Goal: Information Seeking & Learning: Learn about a topic

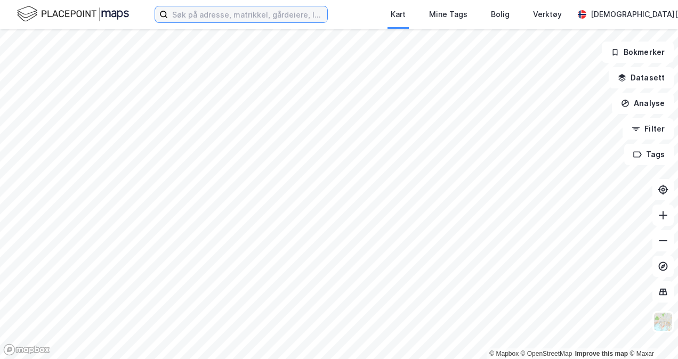
click at [255, 16] on input at bounding box center [247, 14] width 159 height 16
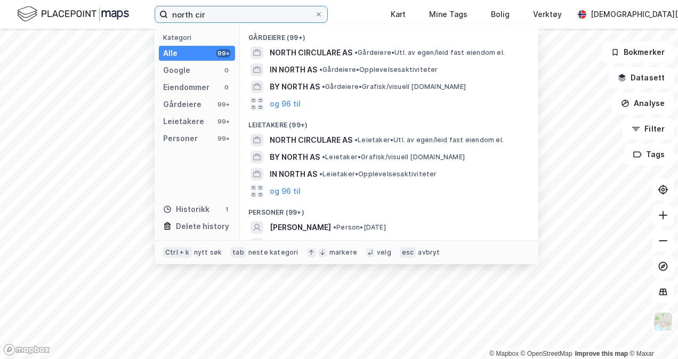
type input "north cir"
click at [308, 52] on span "NORTH CIRCULARE AS" at bounding box center [311, 52] width 83 height 13
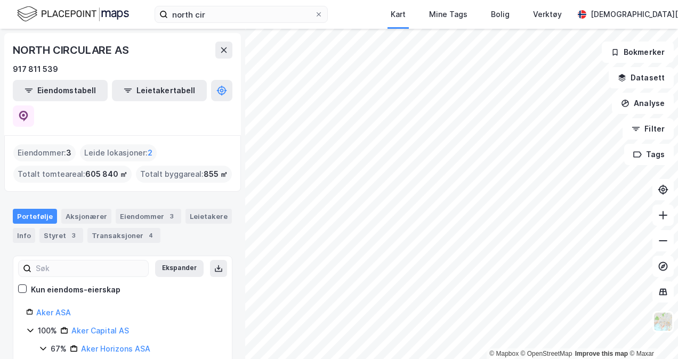
click at [21, 285] on icon at bounding box center [22, 288] width 7 height 7
click at [648, 74] on button "Datasett" at bounding box center [640, 77] width 65 height 21
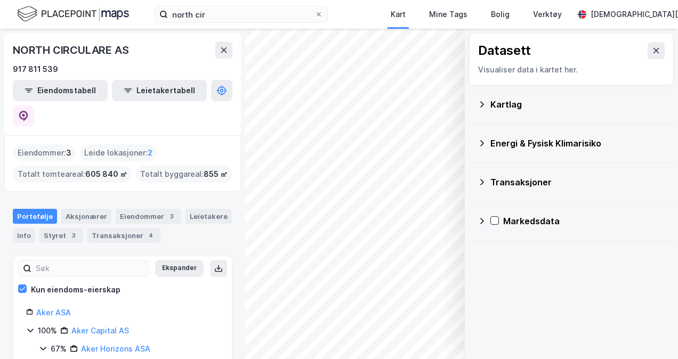
click at [521, 100] on div "Kartlag" at bounding box center [577, 104] width 175 height 13
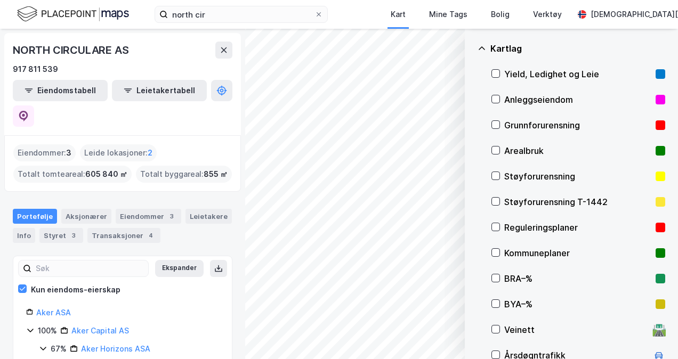
scroll to position [107, 0]
